Goal: Information Seeking & Learning: Compare options

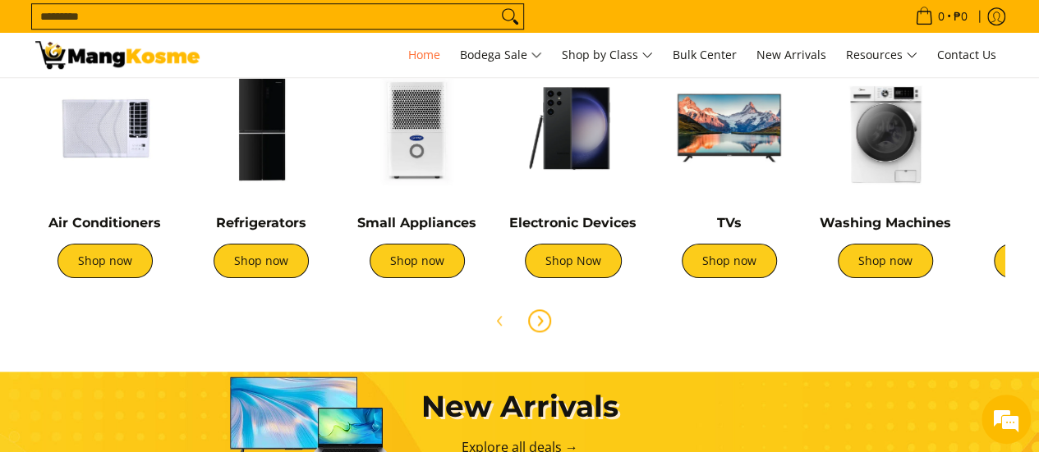
scroll to position [0, 653]
click at [537, 322] on icon "Next" at bounding box center [539, 320] width 13 height 13
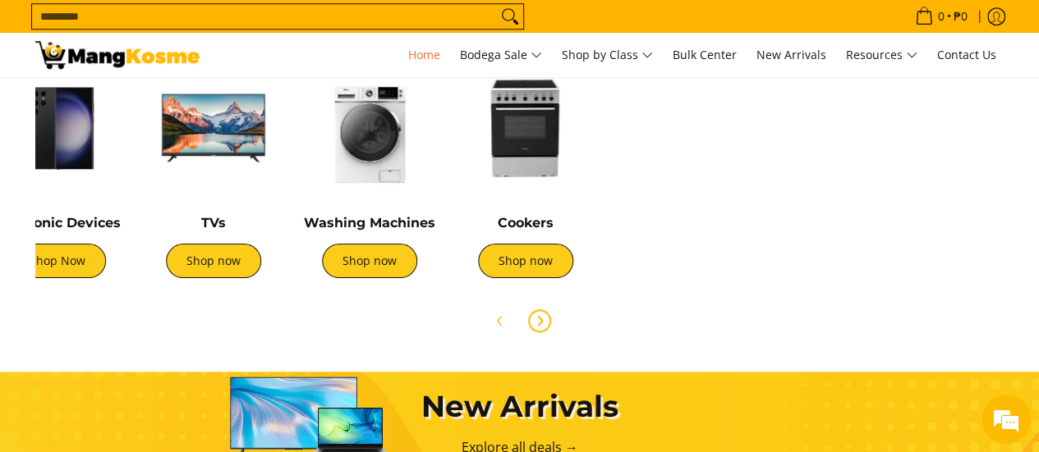
scroll to position [0, 547]
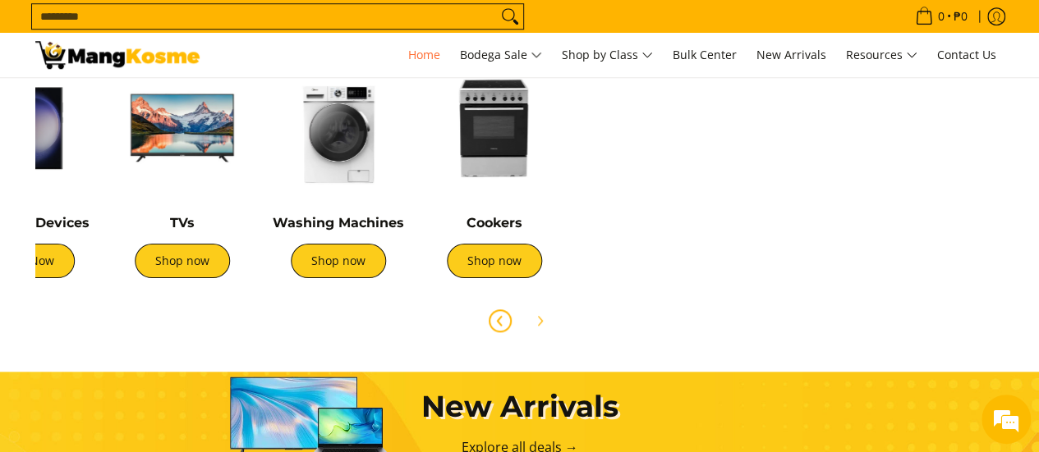
click at [497, 314] on icon "Previous" at bounding box center [499, 320] width 13 height 13
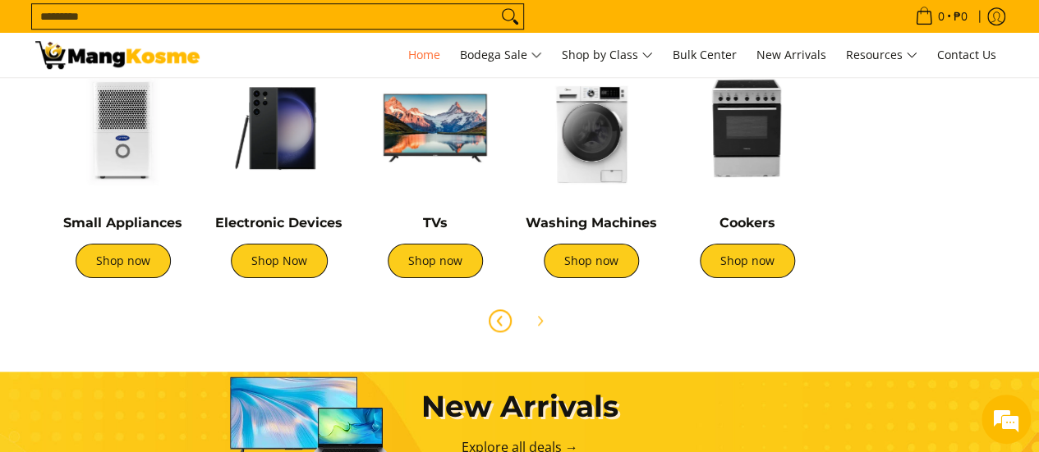
scroll to position [0, 0]
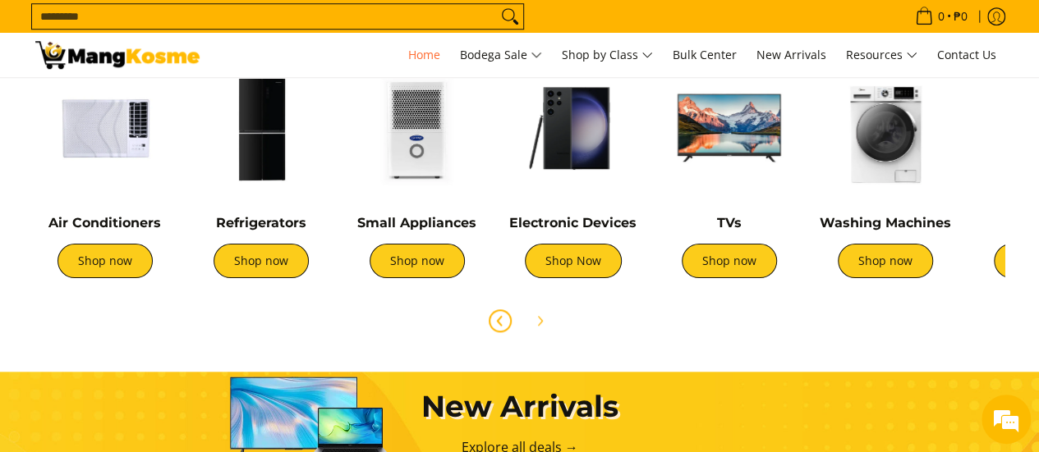
click at [741, 138] on img at bounding box center [729, 128] width 140 height 140
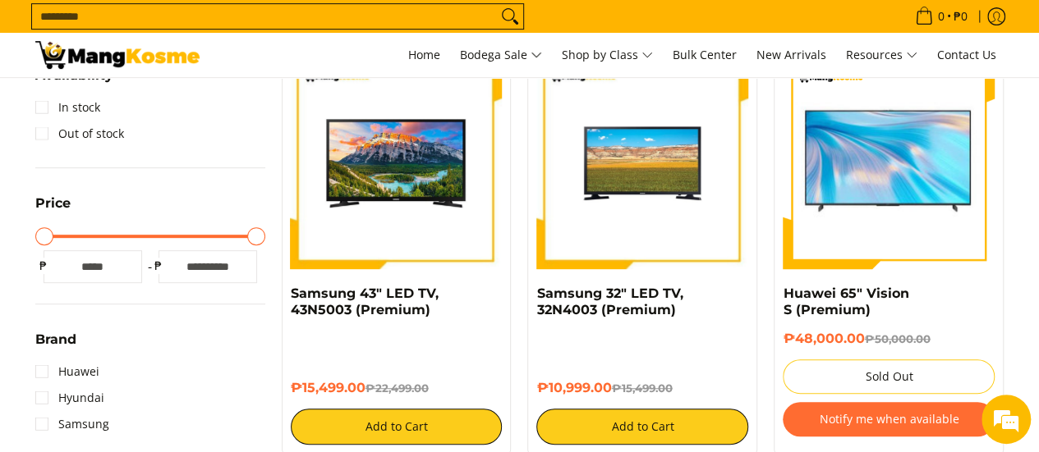
scroll to position [493, 0]
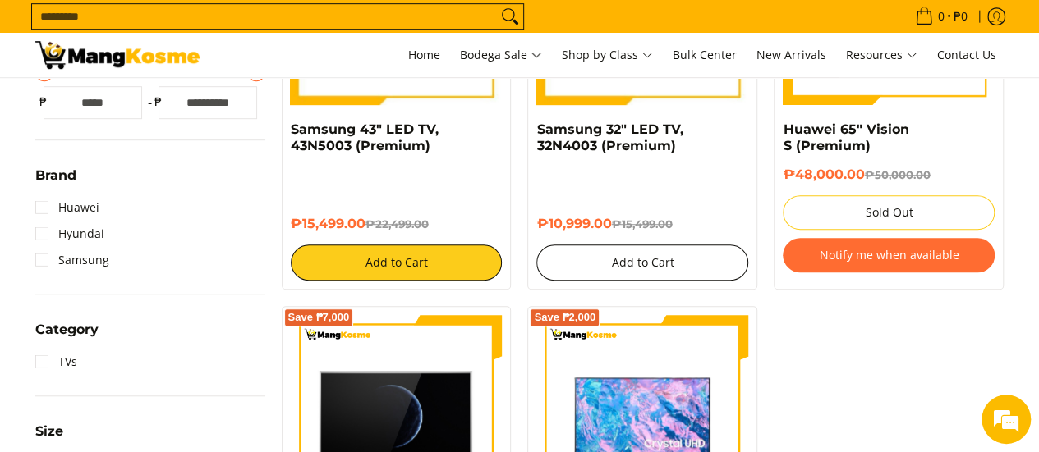
click at [594, 262] on button "Add to Cart" at bounding box center [642, 263] width 212 height 36
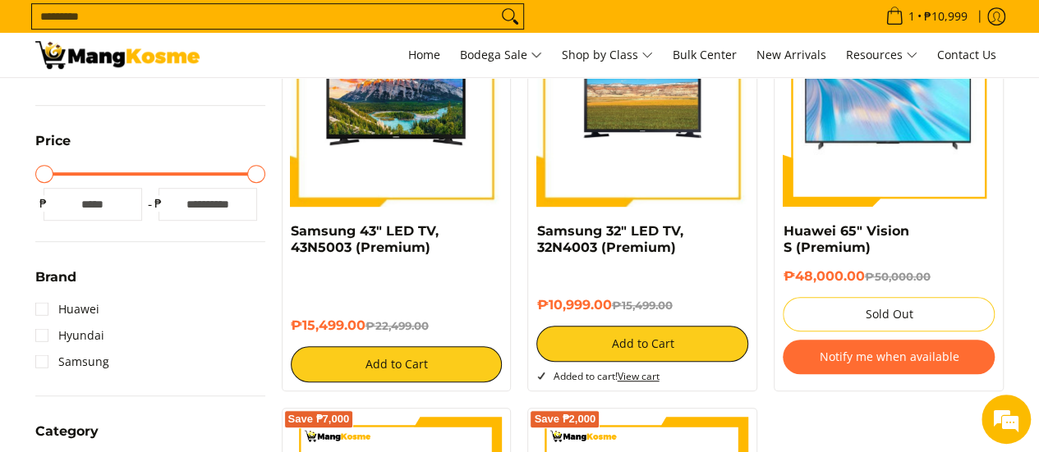
scroll to position [283, 0]
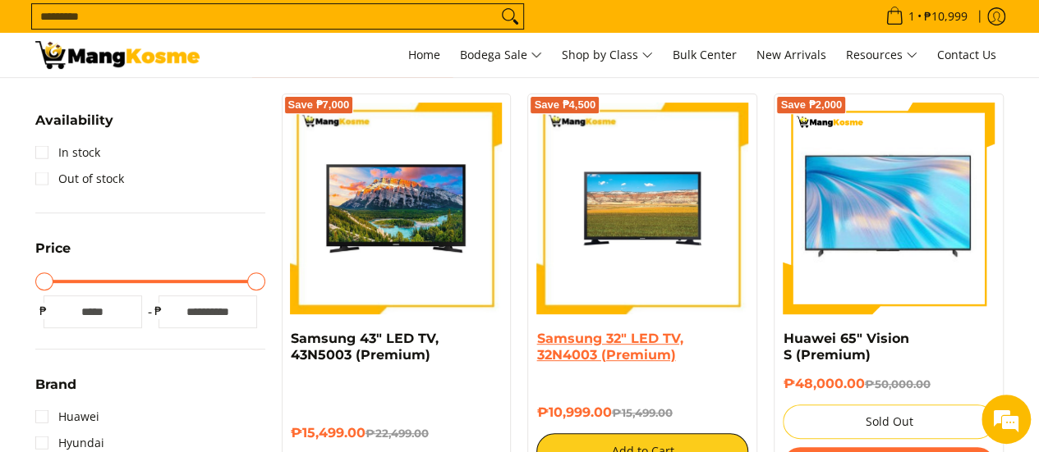
click at [608, 341] on link "Samsung 32" LED TV, 32N4003 (Premium)" at bounding box center [609, 347] width 146 height 32
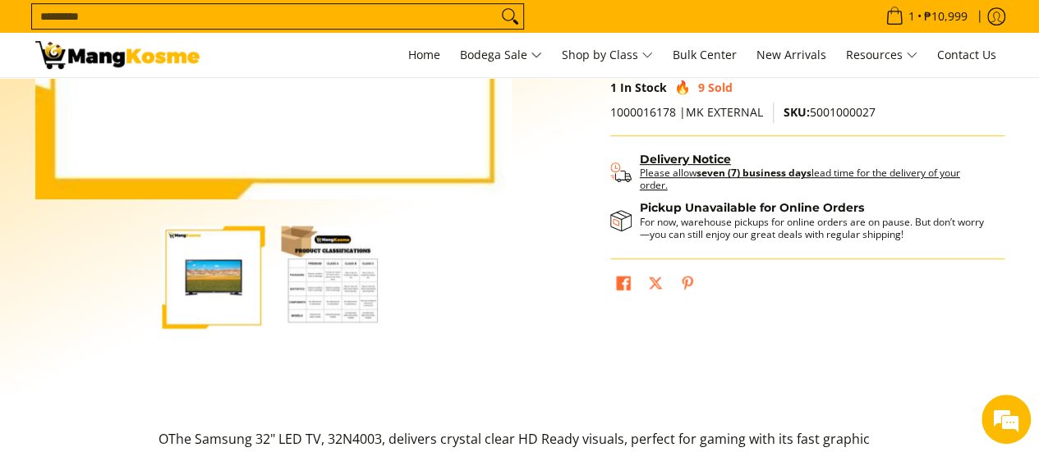
scroll to position [328, 0]
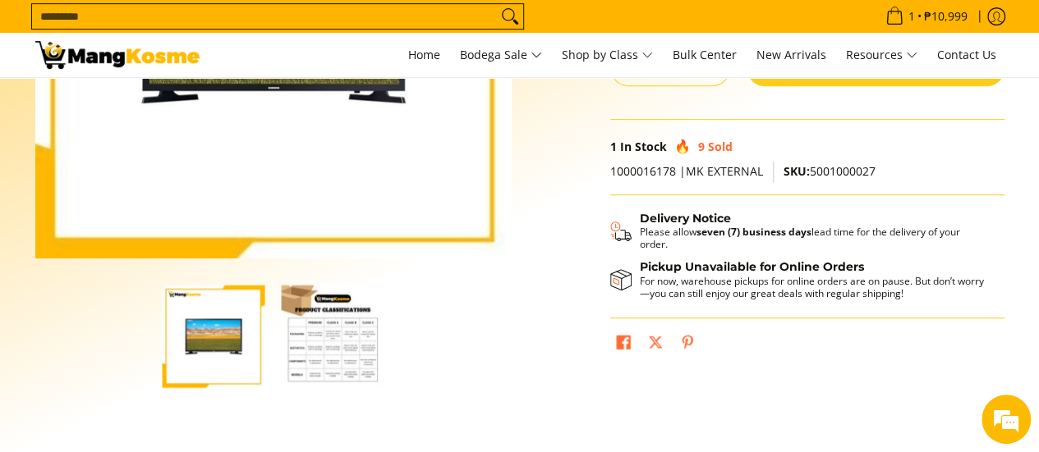
click at [341, 331] on img "button" at bounding box center [333, 336] width 103 height 103
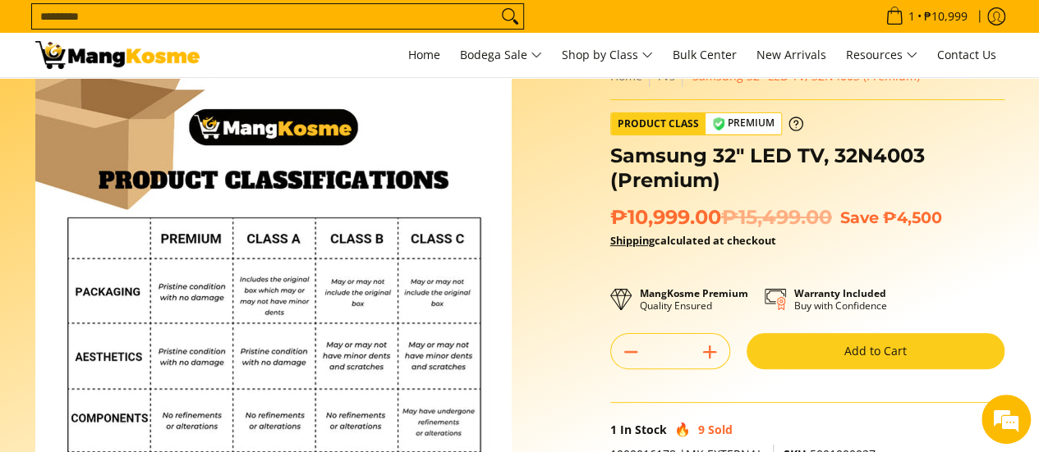
scroll to position [0, 0]
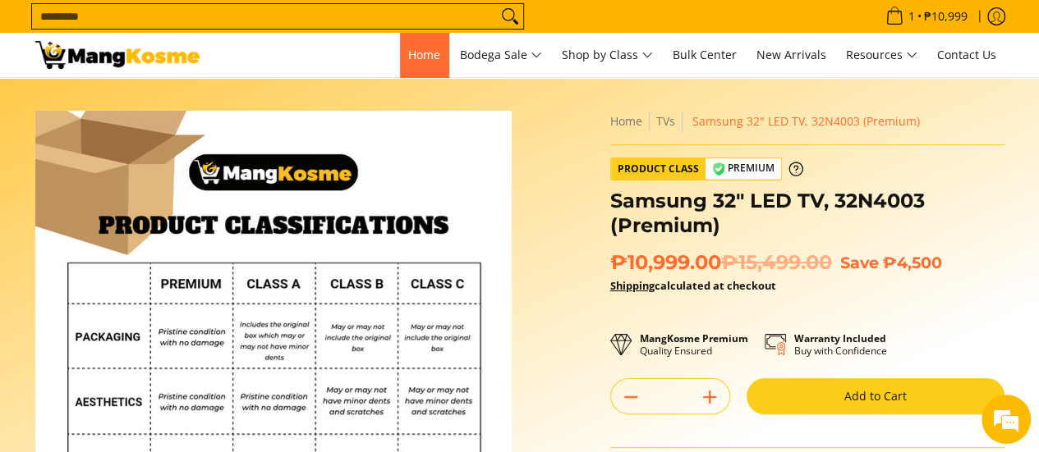
click at [429, 52] on span "Home" at bounding box center [424, 55] width 32 height 16
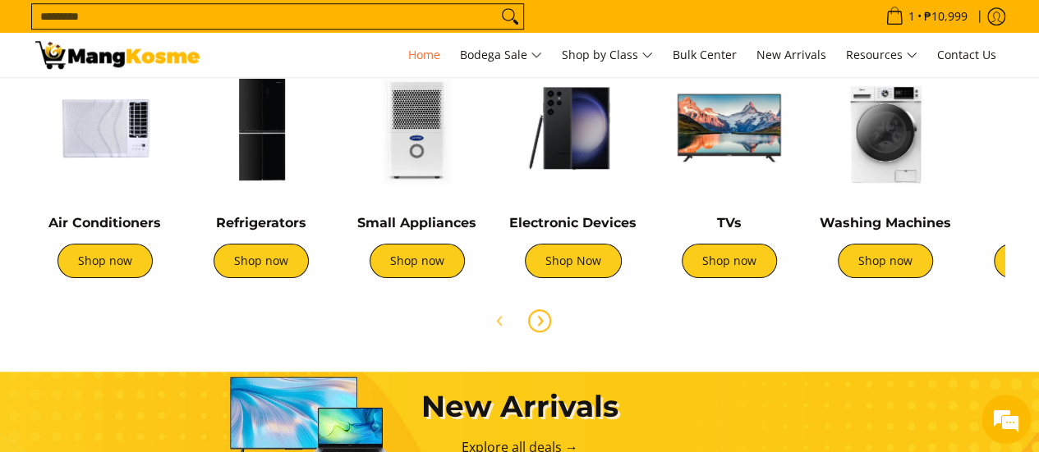
click at [548, 319] on span "Next" at bounding box center [540, 321] width 20 height 20
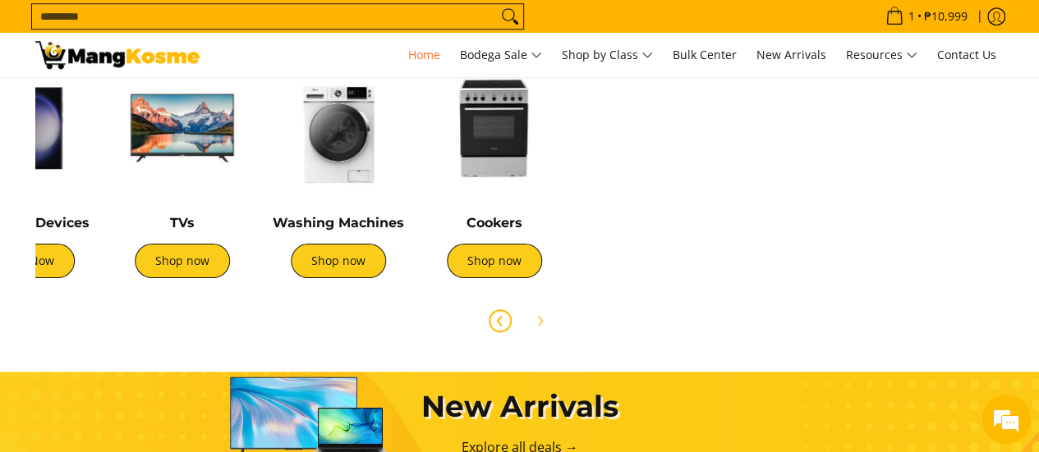
click at [491, 316] on span "Previous" at bounding box center [500, 321] width 20 height 20
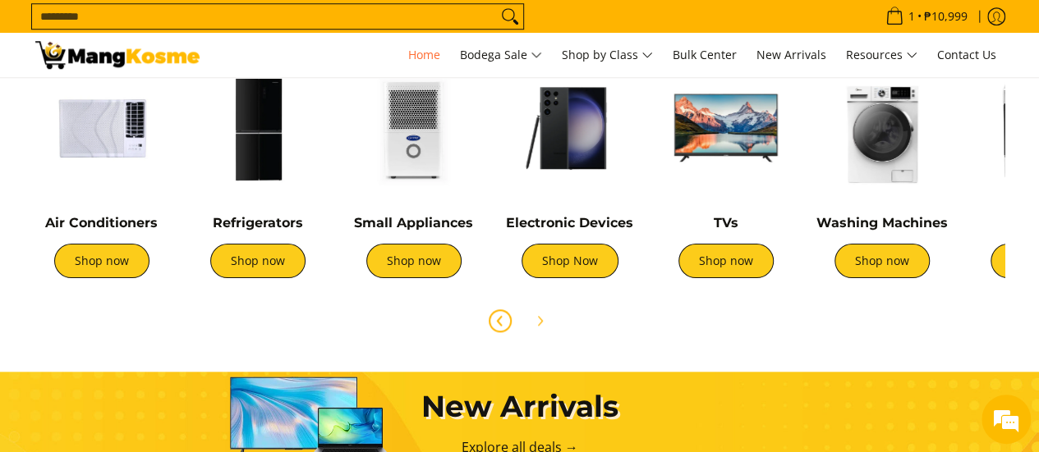
scroll to position [0, 0]
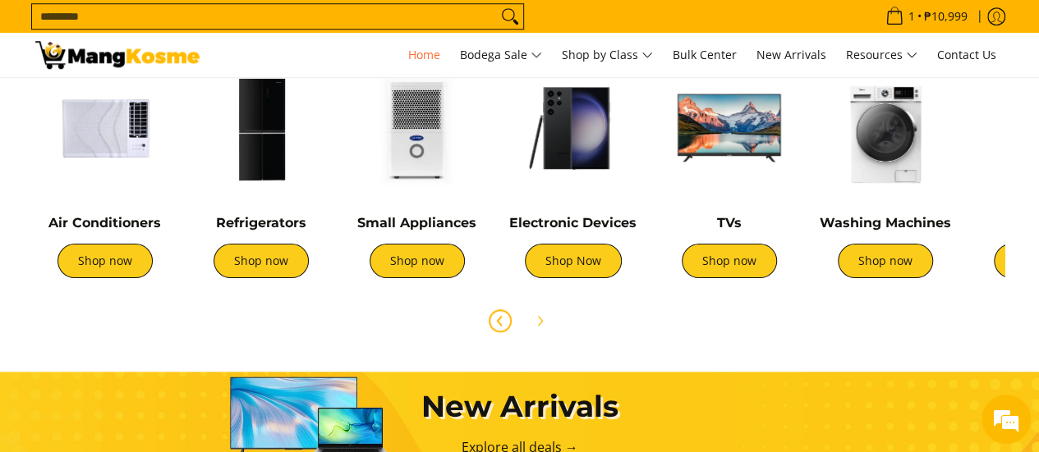
click at [99, 124] on img at bounding box center [105, 128] width 140 height 140
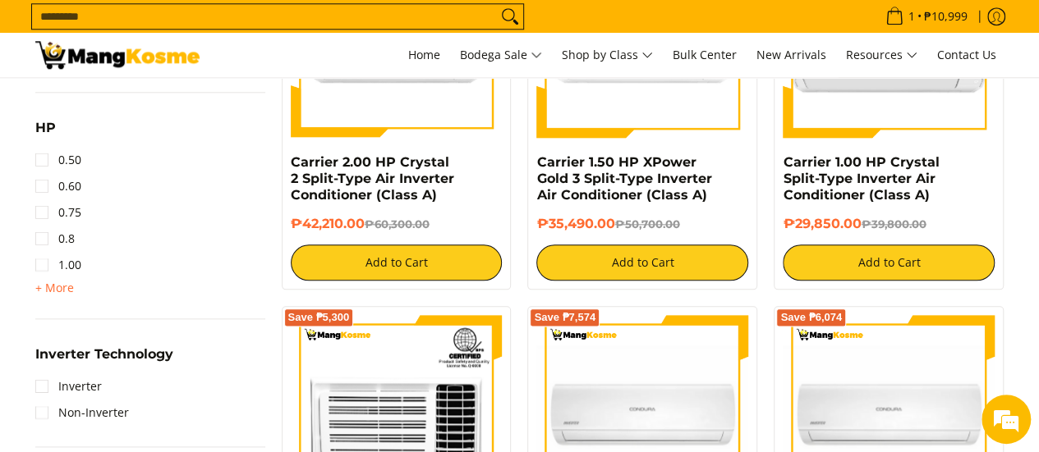
scroll to position [903, 0]
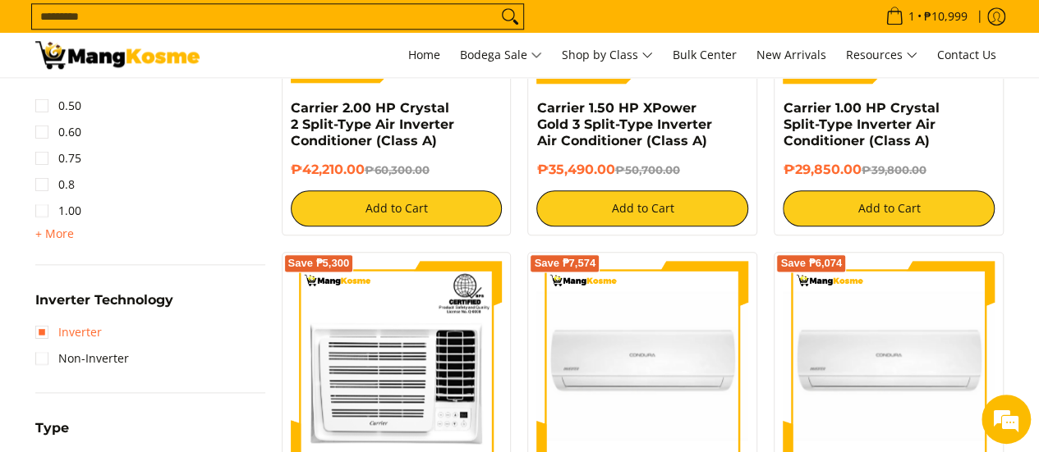
click at [44, 334] on link "Inverter" at bounding box center [68, 332] width 67 height 26
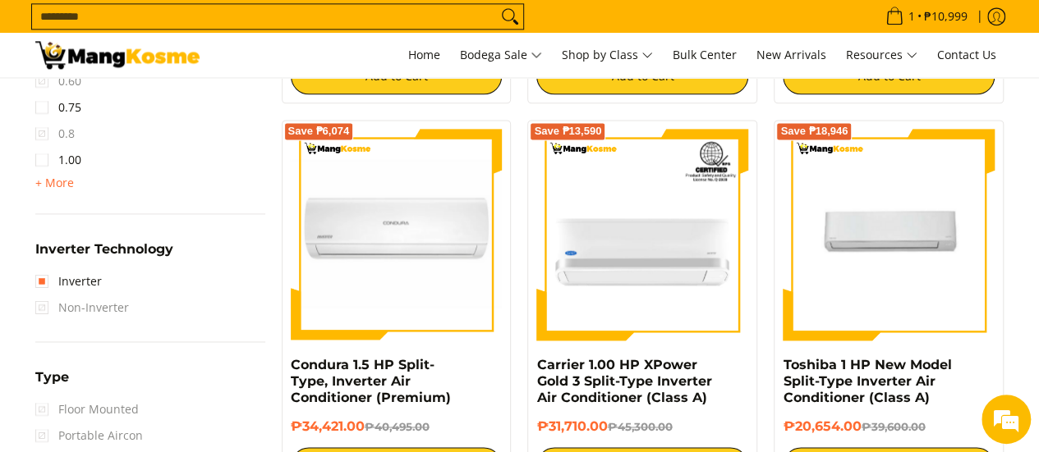
scroll to position [888, 0]
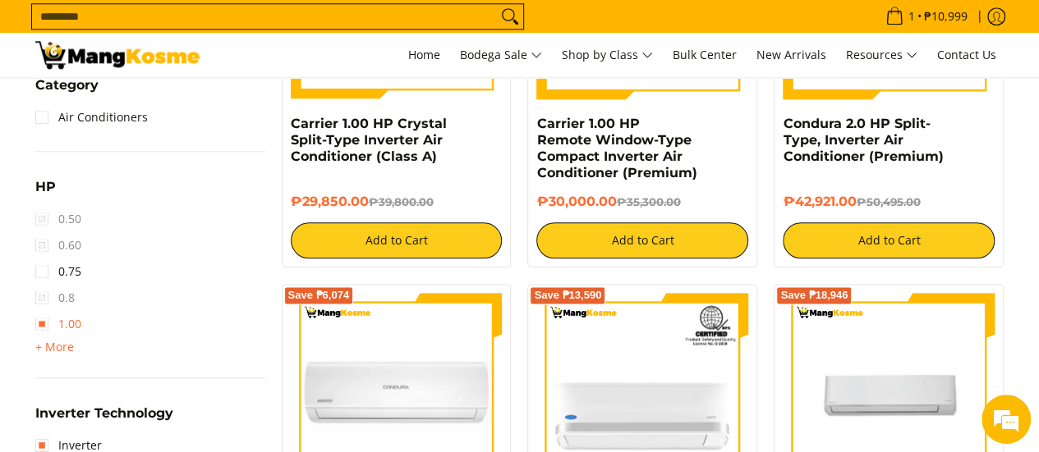
click at [36, 322] on link "1.00" at bounding box center [58, 324] width 46 height 26
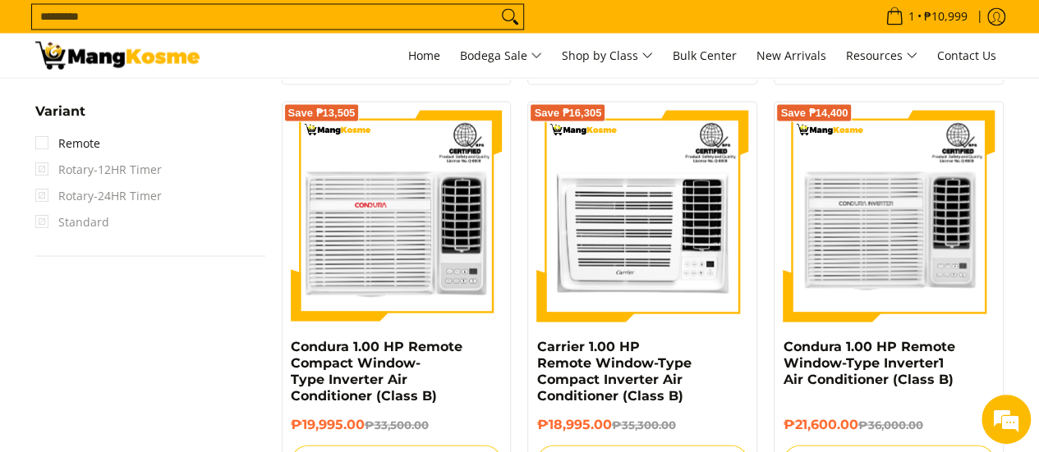
scroll to position [1298, 0]
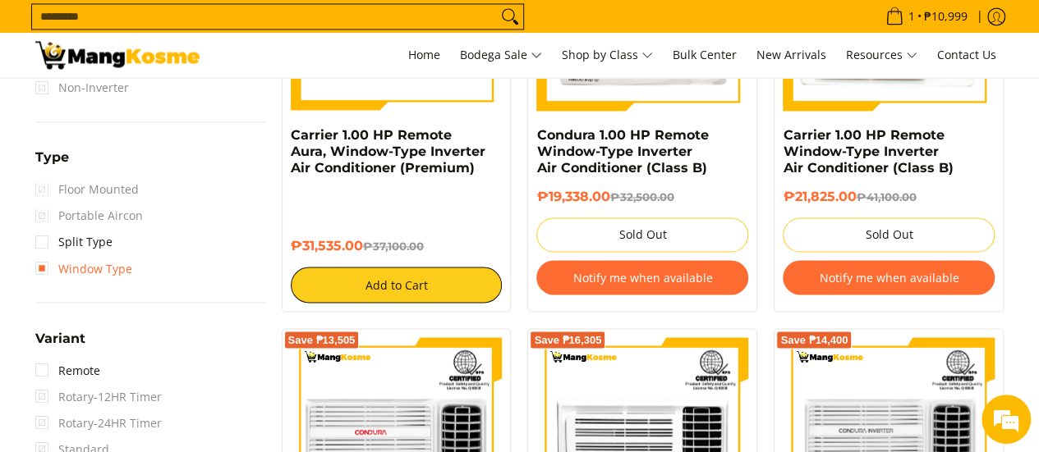
click at [36, 274] on link "Window Type" at bounding box center [83, 268] width 97 height 26
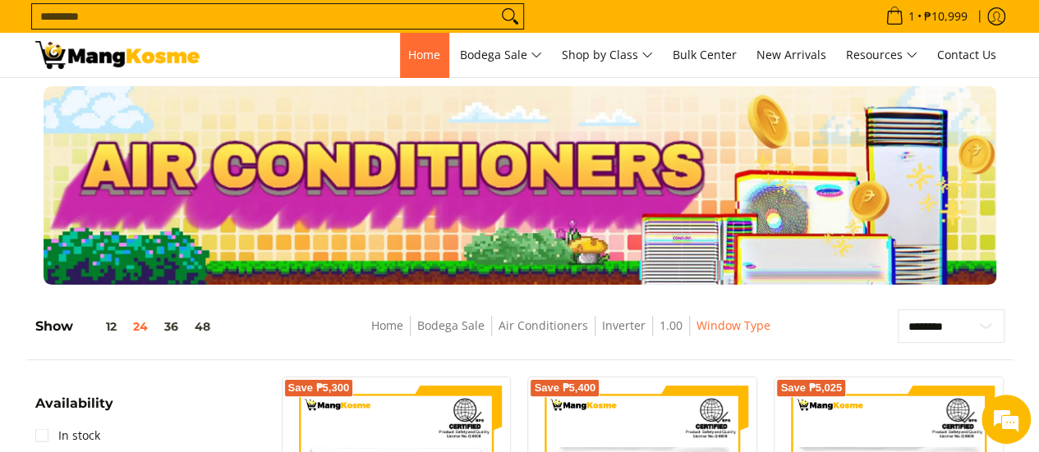
click at [415, 72] on link "Home" at bounding box center [424, 55] width 48 height 44
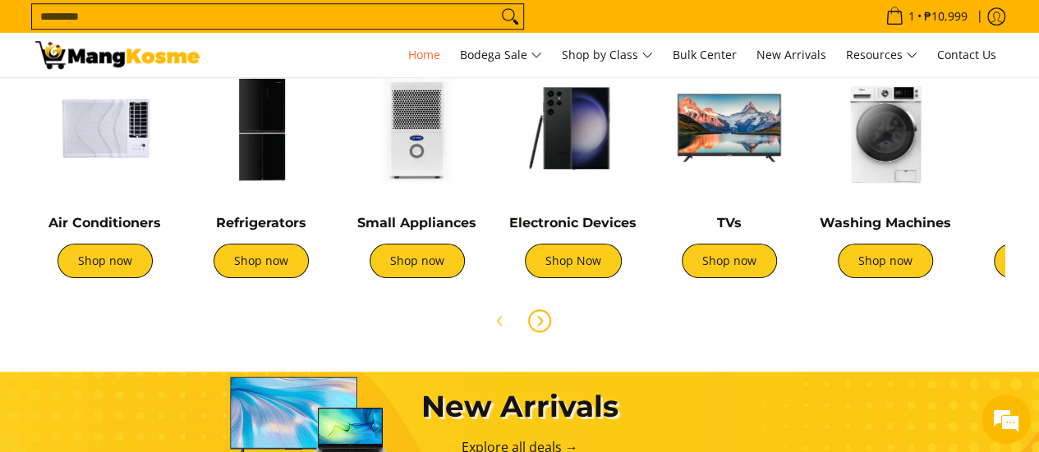
click at [539, 316] on icon "Next" at bounding box center [540, 320] width 4 height 9
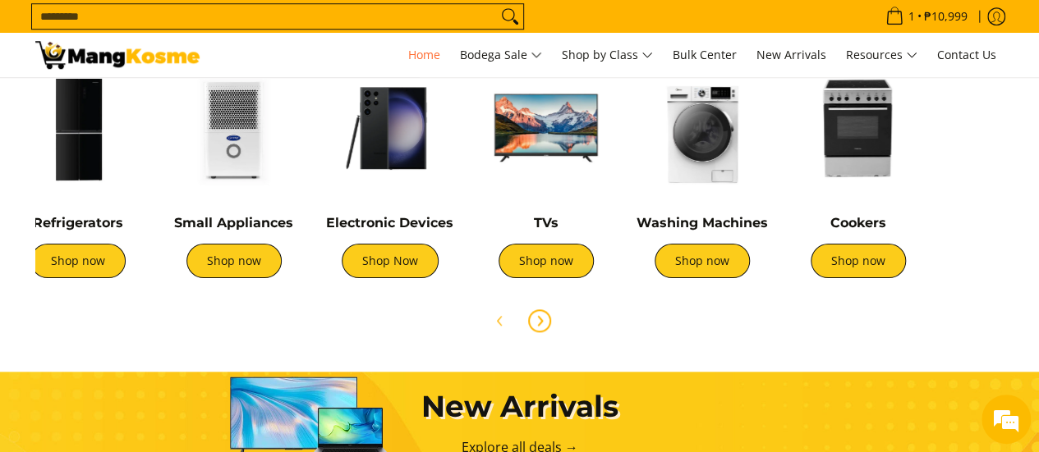
scroll to position [0, 547]
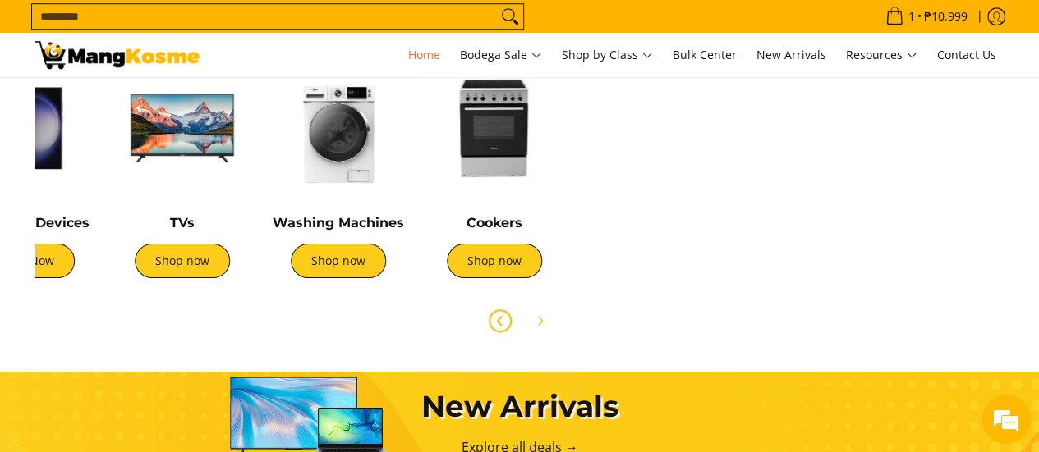
click at [495, 318] on icon "Previous" at bounding box center [499, 320] width 13 height 13
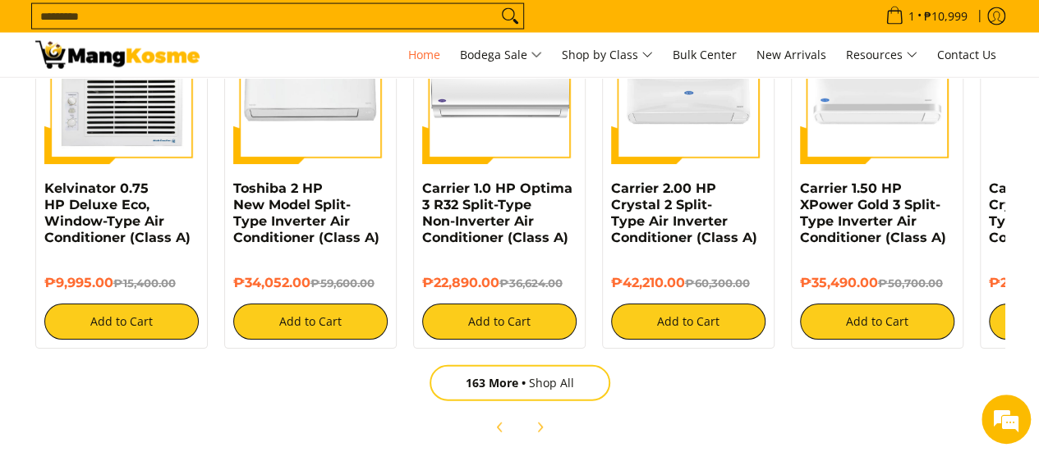
scroll to position [1806, 0]
